Goal: Task Accomplishment & Management: Manage account settings

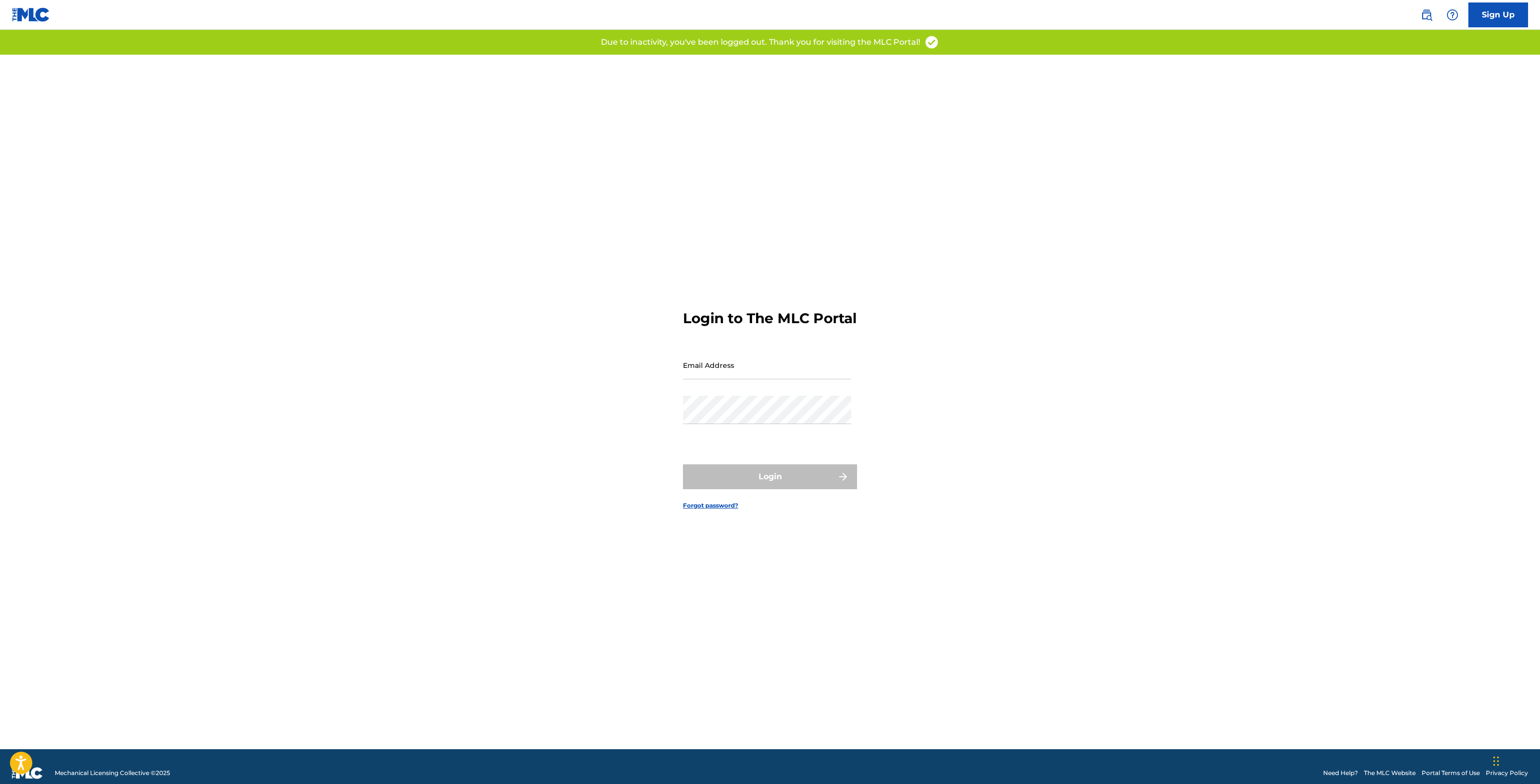
click at [733, 375] on input "Email Address" at bounding box center [766, 365] width 168 height 28
type input "[PERSON_NAME][EMAIL_ADDRESS][PERSON_NAME][DOMAIN_NAME]"
click at [760, 436] on div "Password" at bounding box center [766, 418] width 168 height 45
click at [776, 489] on button "Login" at bounding box center [769, 477] width 174 height 25
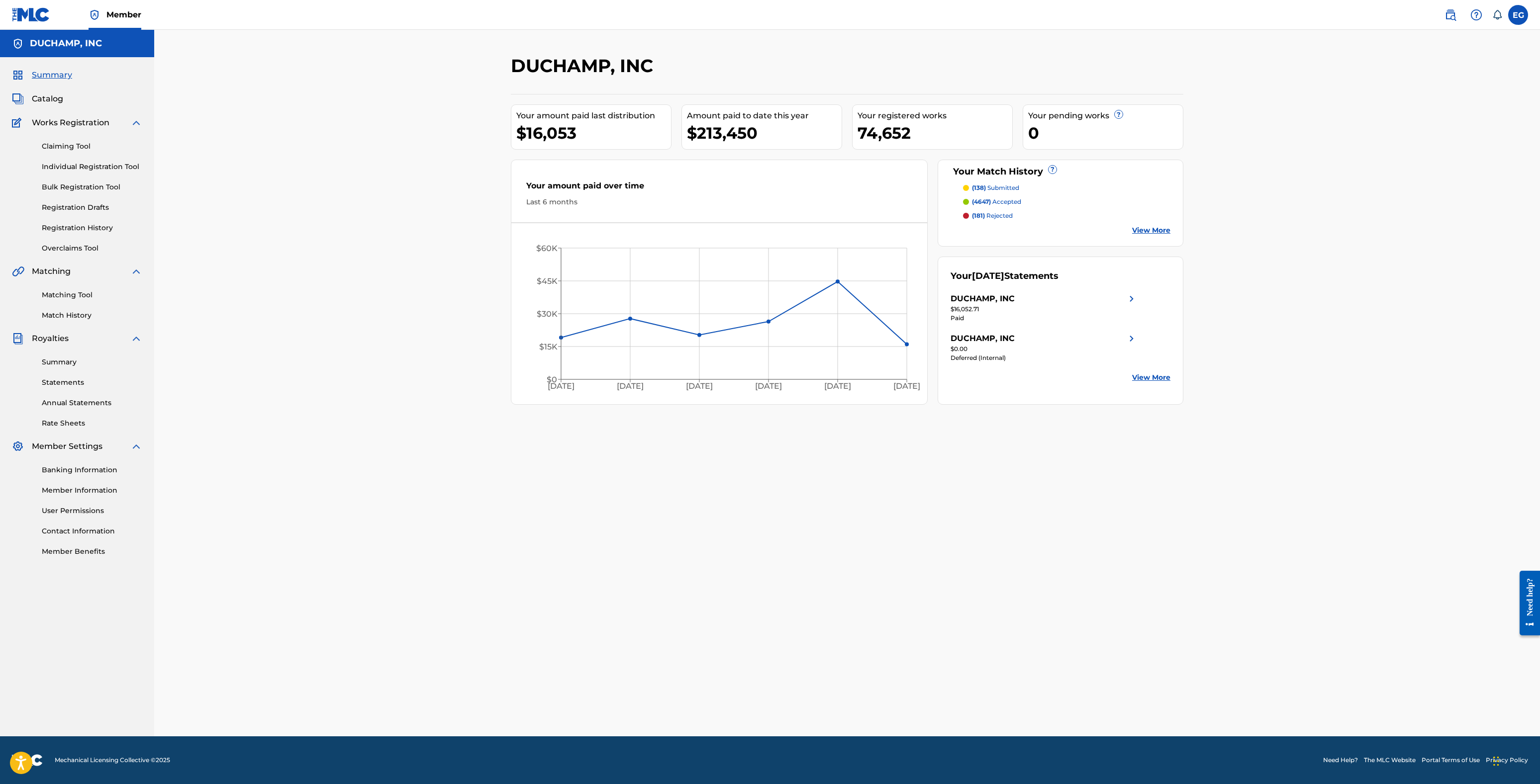
click at [75, 316] on link "Match History" at bounding box center [92, 315] width 100 height 10
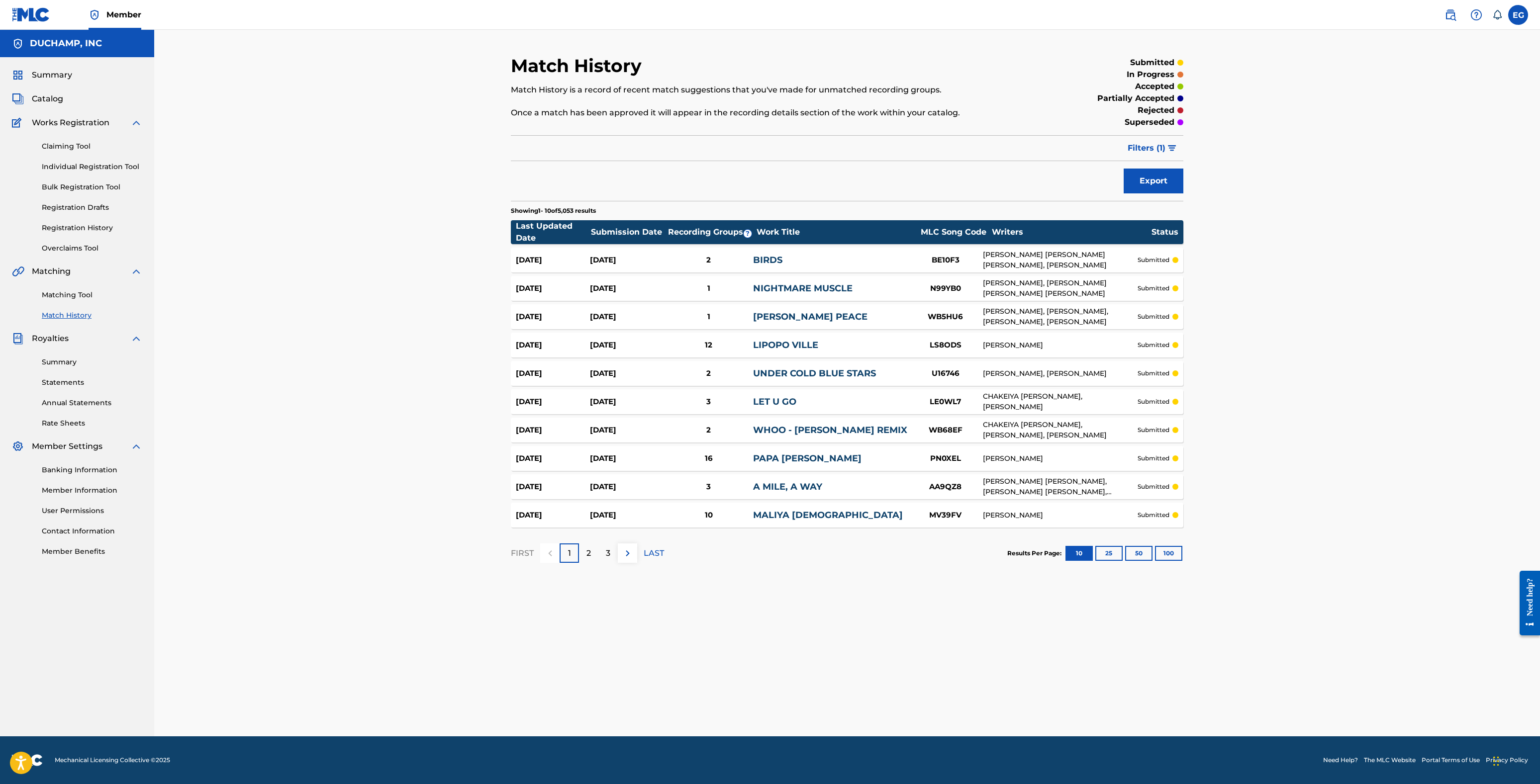
click at [1168, 550] on button "100" at bounding box center [1169, 553] width 28 height 15
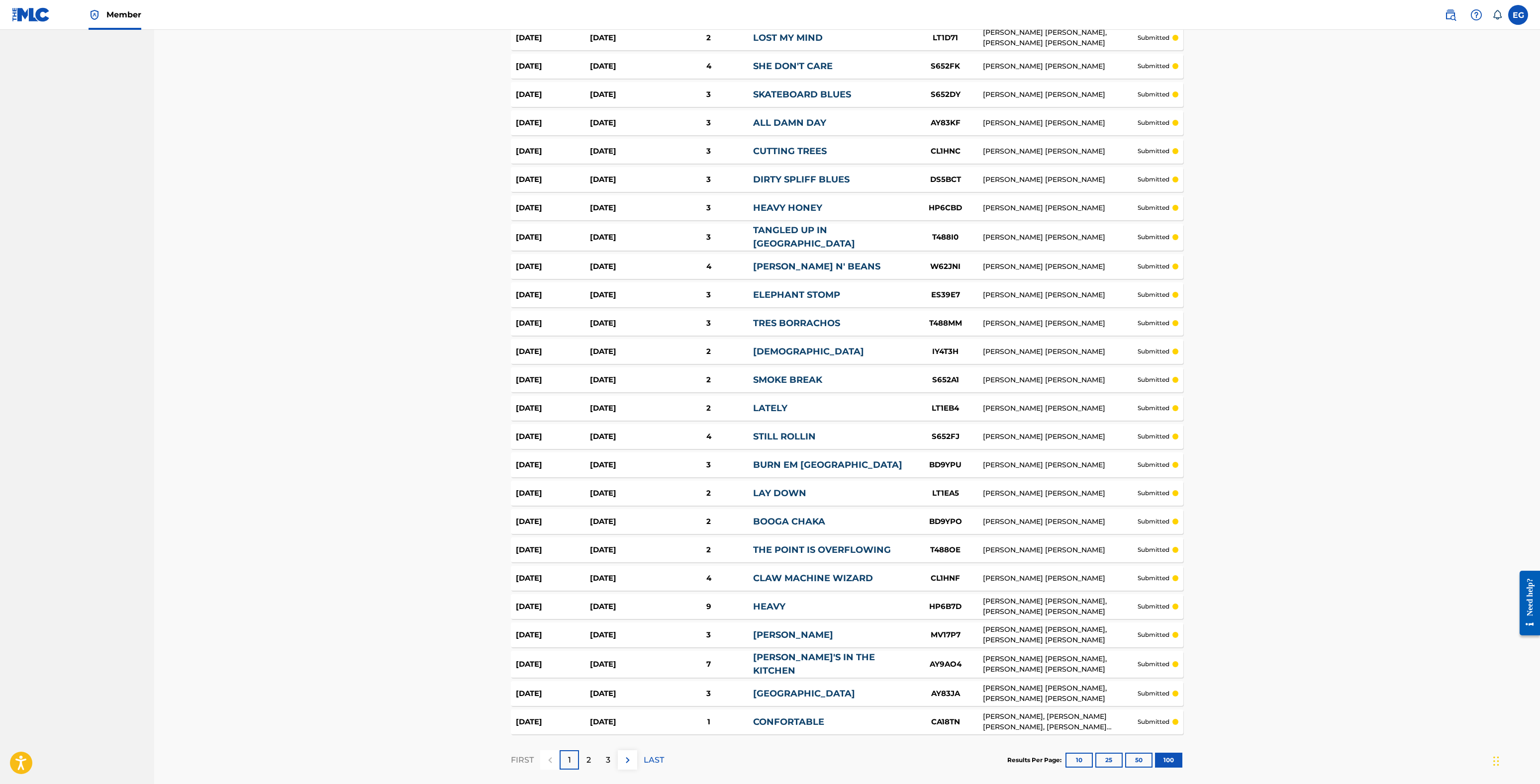
scroll to position [2394, 0]
